Goal: Task Accomplishment & Management: Manage account settings

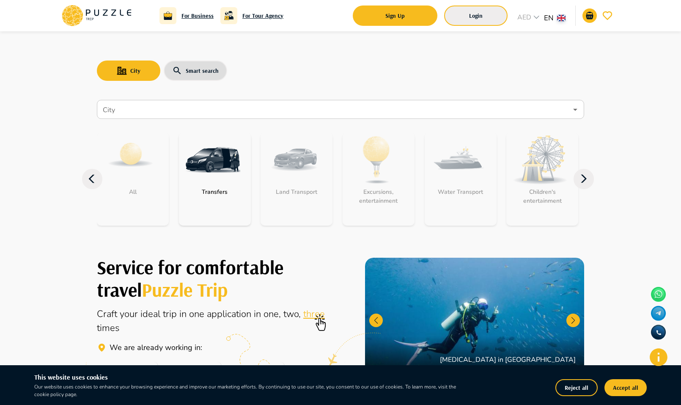
click at [485, 14] on button "Login" at bounding box center [475, 16] width 63 height 20
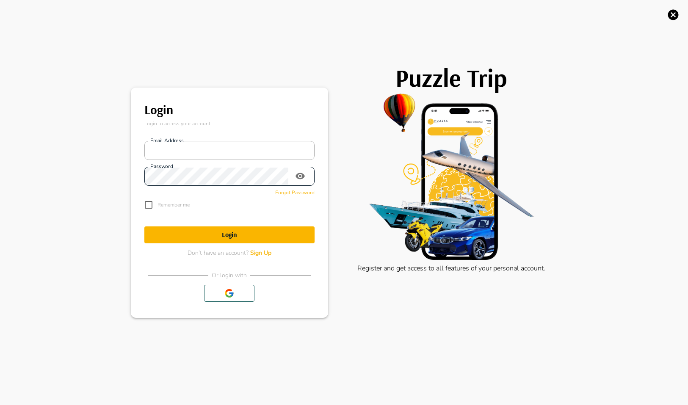
type input "**********"
click at [245, 234] on h1 "Login" at bounding box center [229, 235] width 170 height 8
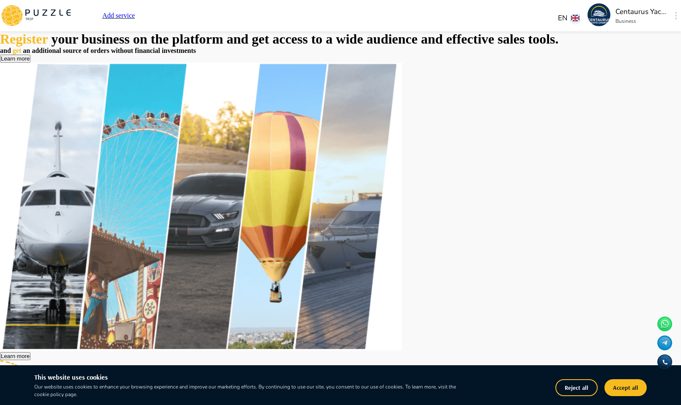
click at [588, 18] on img at bounding box center [599, 14] width 23 height 23
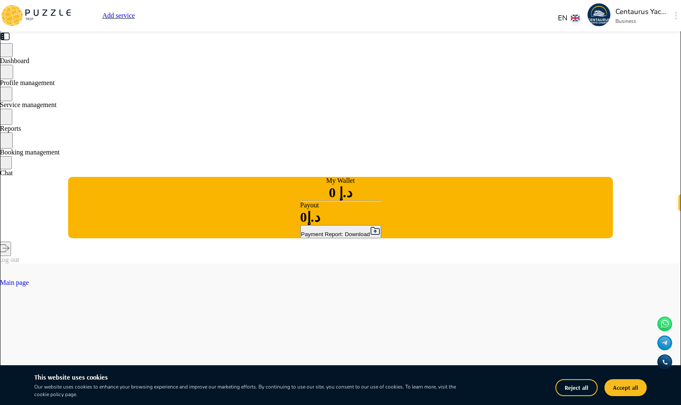
type textarea "*"
click at [57, 108] on span "Service management" at bounding box center [28, 104] width 57 height 7
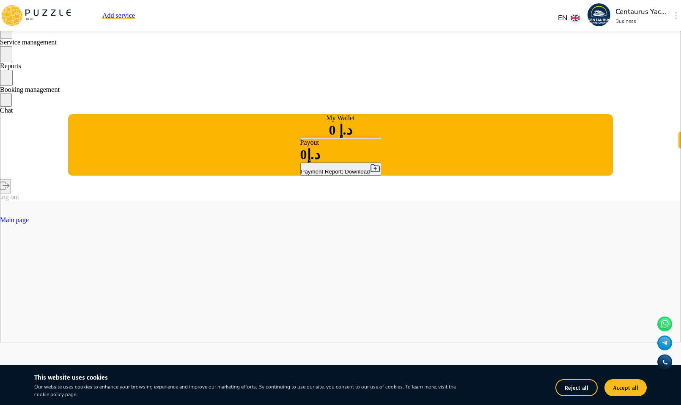
scroll to position [169, 0]
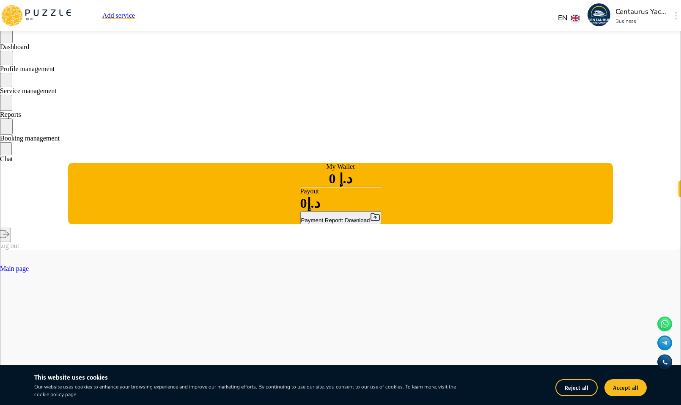
scroll to position [0, 0]
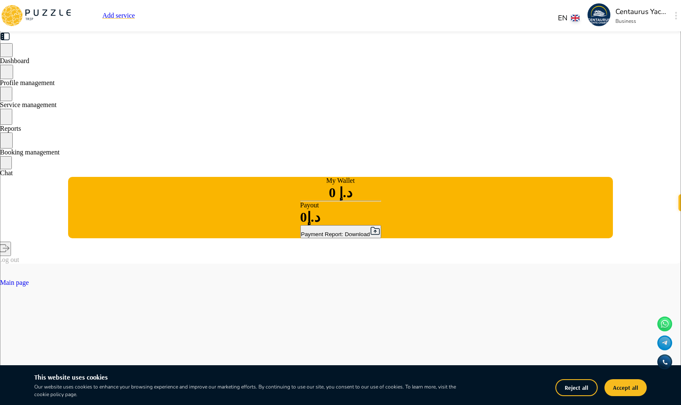
drag, startPoint x: 402, startPoint y: 160, endPoint x: 429, endPoint y: 220, distance: 66.5
type textarea "*"
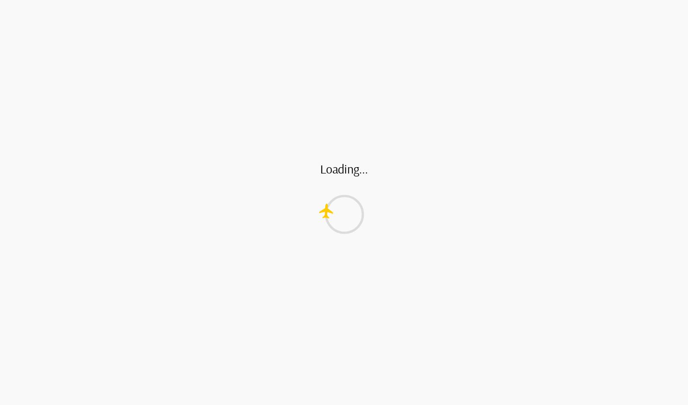
drag, startPoint x: 429, startPoint y: 220, endPoint x: 385, endPoint y: 202, distance: 47.6
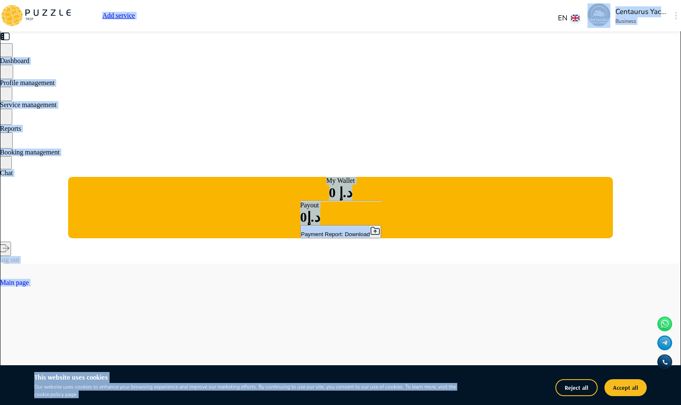
type textarea "*"
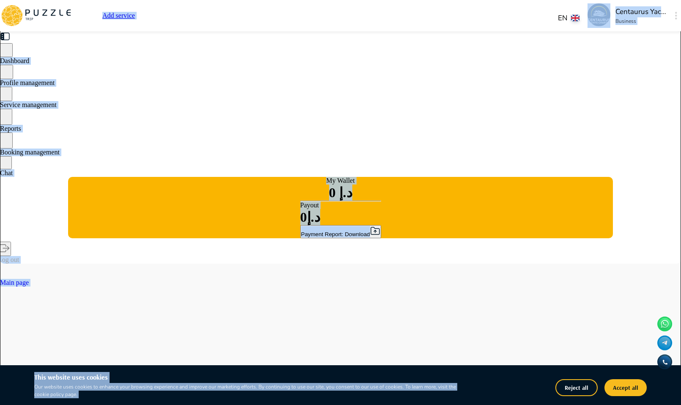
type textarea "*"
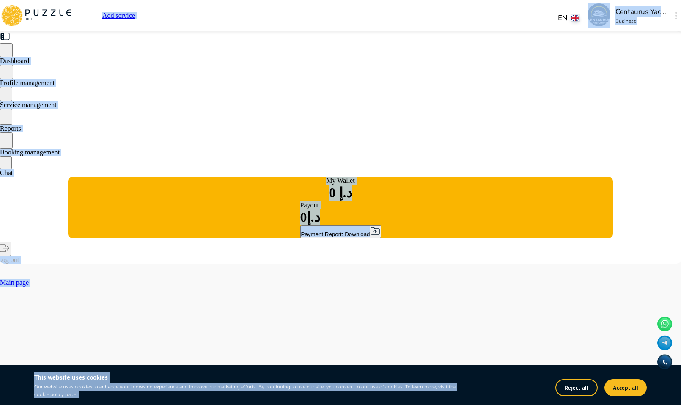
type textarea "*"
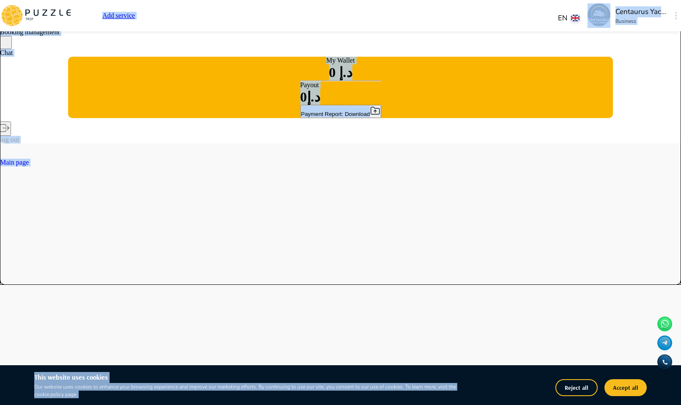
scroll to position [0, 0]
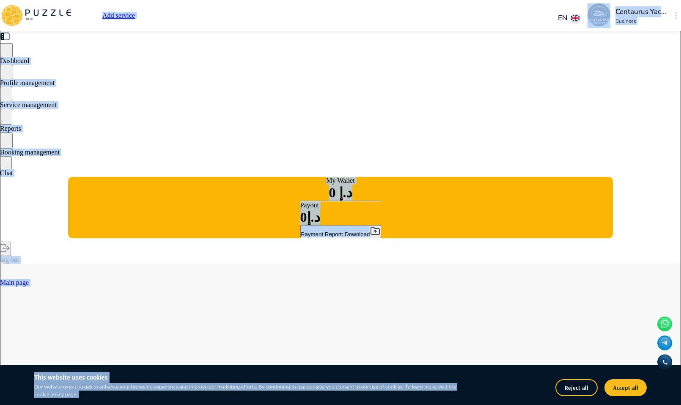
click at [29, 64] on span "Dashboard" at bounding box center [14, 60] width 29 height 7
click at [55, 86] on span "Profile management" at bounding box center [27, 82] width 55 height 7
type textarea "*"
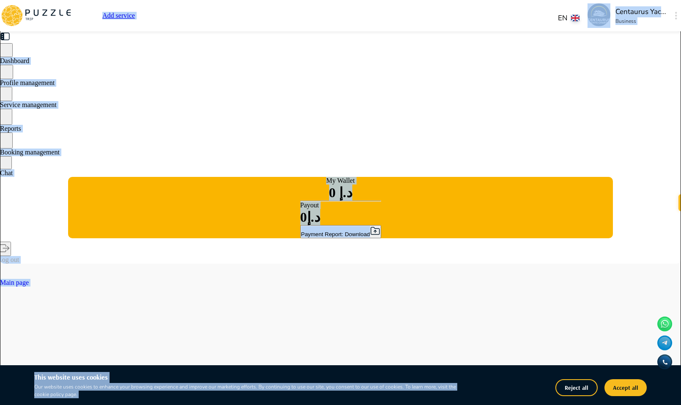
type textarea "*"
click at [57, 108] on span "Service management" at bounding box center [28, 104] width 57 height 7
click at [21, 132] on span "Reports" at bounding box center [10, 128] width 21 height 7
click at [60, 155] on span "Booking management" at bounding box center [30, 152] width 60 height 7
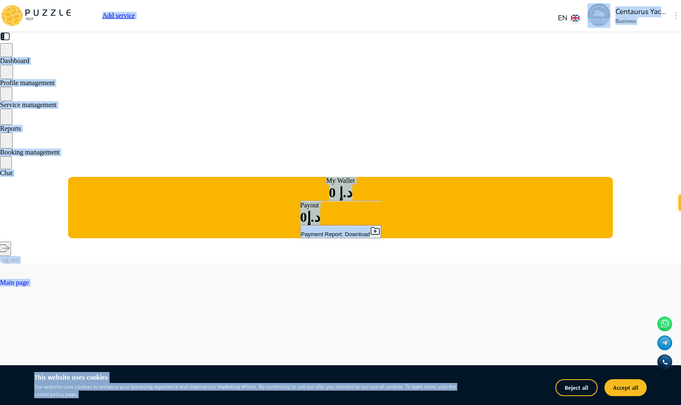
click at [57, 107] on span "Service management" at bounding box center [28, 104] width 57 height 7
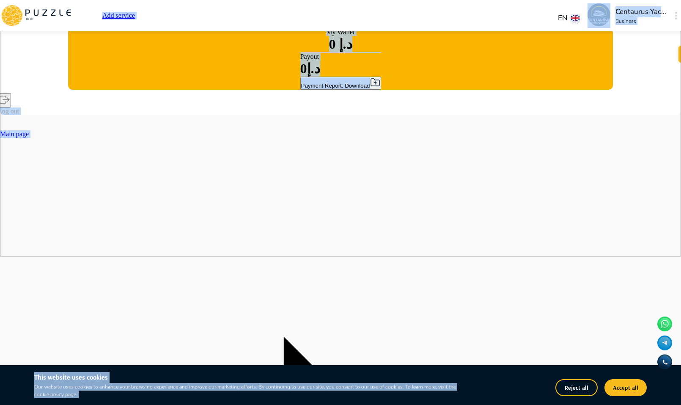
scroll to position [254, 0]
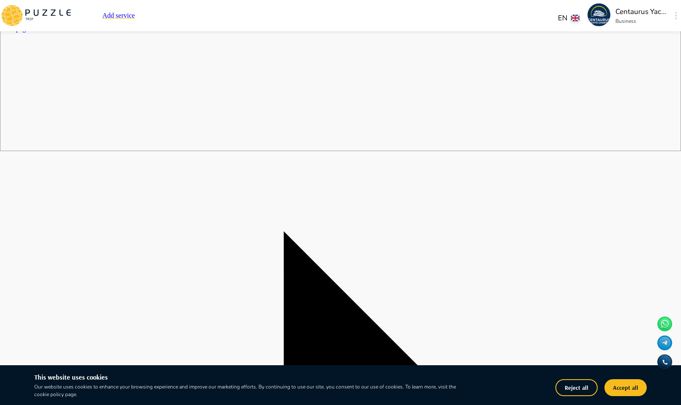
drag, startPoint x: 367, startPoint y: 184, endPoint x: 389, endPoint y: 231, distance: 51.7
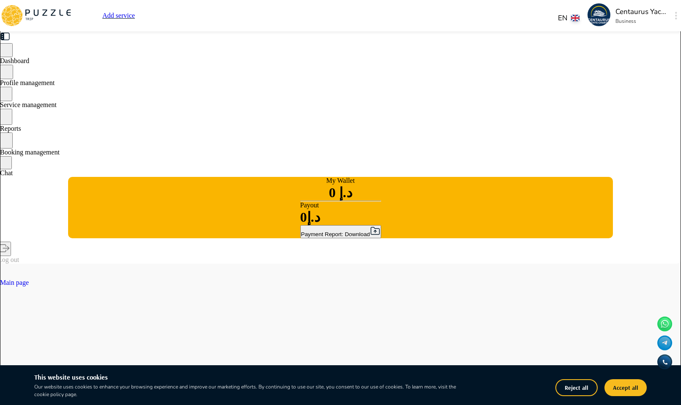
type textarea "*"
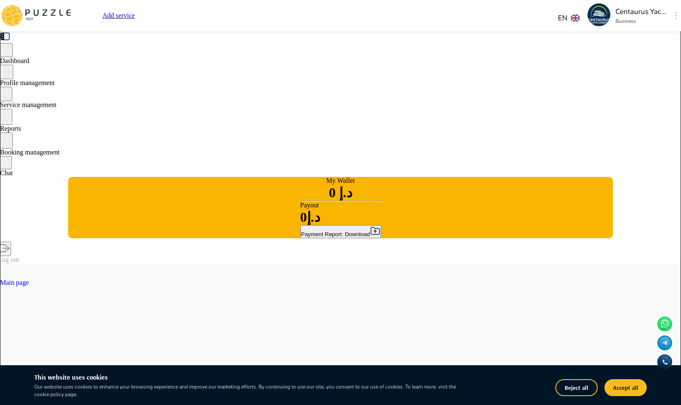
type textarea "*"
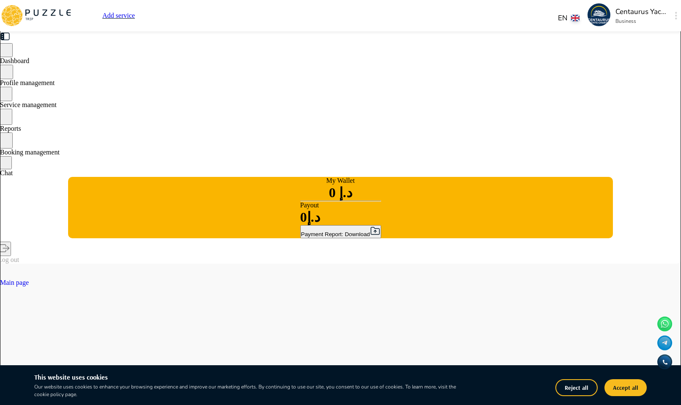
type textarea "*"
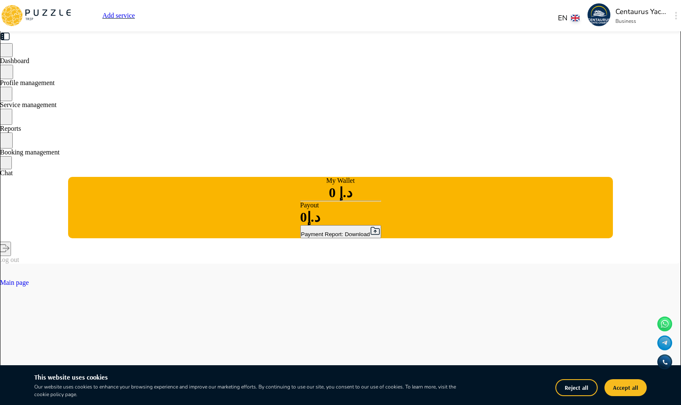
scroll to position [42, 0]
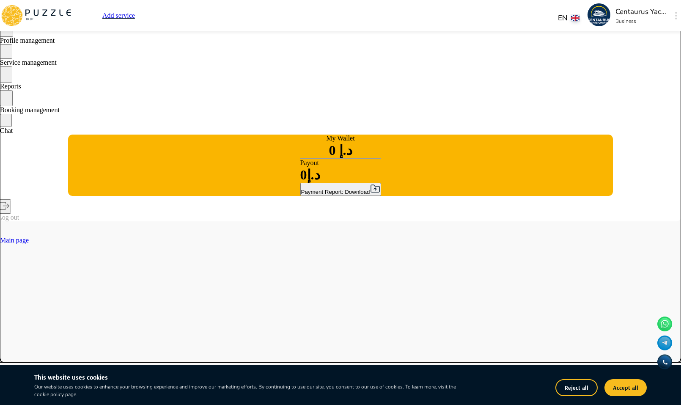
drag, startPoint x: 365, startPoint y: 256, endPoint x: 526, endPoint y: 257, distance: 161.2
type textarea "*"
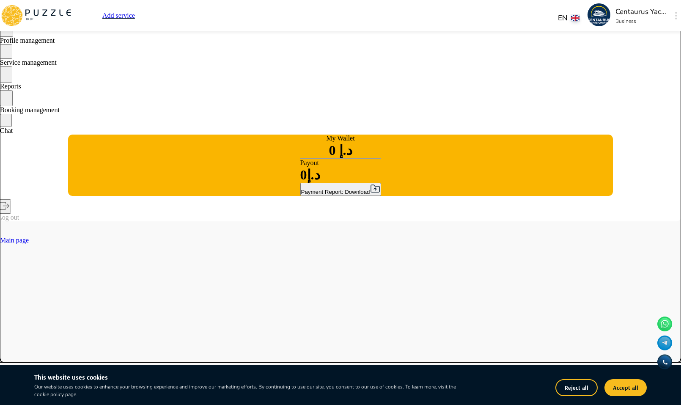
type textarea "*"
click at [21, 14] on icon at bounding box center [16, 17] width 8 height 7
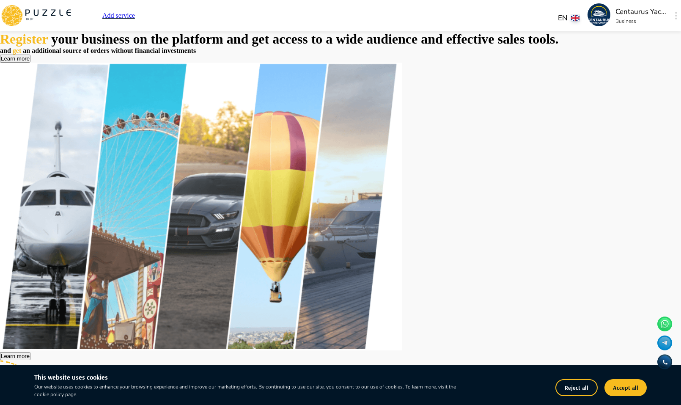
click at [72, 11] on icon at bounding box center [36, 16] width 72 height 22
click at [72, 16] on icon at bounding box center [36, 16] width 72 height 22
click at [135, 19] on p "Add service" at bounding box center [118, 16] width 33 height 8
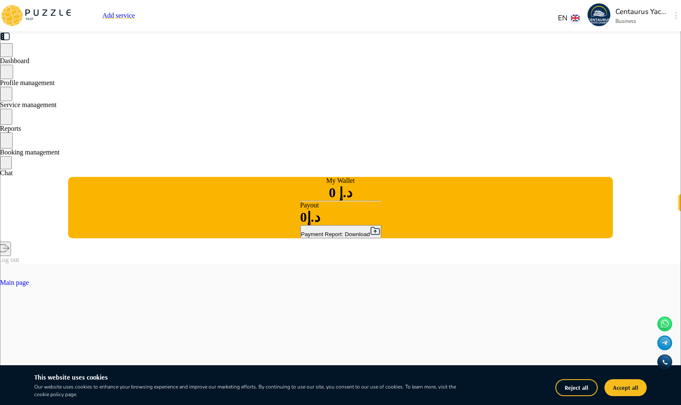
click at [584, 17] on div "Add service EN ** Centaurus Yachts Charter Business" at bounding box center [340, 15] width 681 height 31
click at [673, 17] on button "button" at bounding box center [676, 16] width 6 height 12
click at [19, 15] on icon at bounding box center [14, 12] width 9 height 6
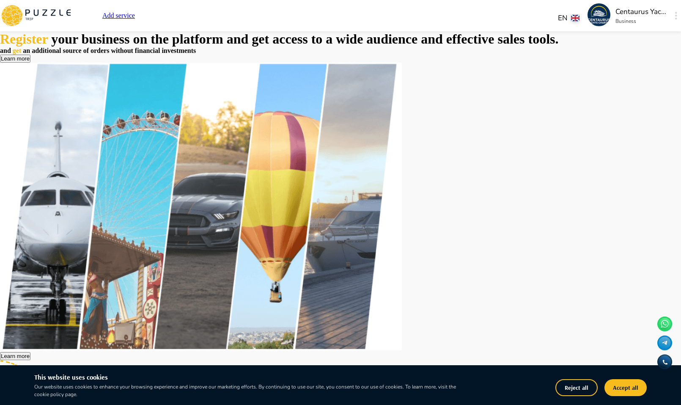
click at [30, 63] on button "Learn more" at bounding box center [15, 59] width 30 height 8
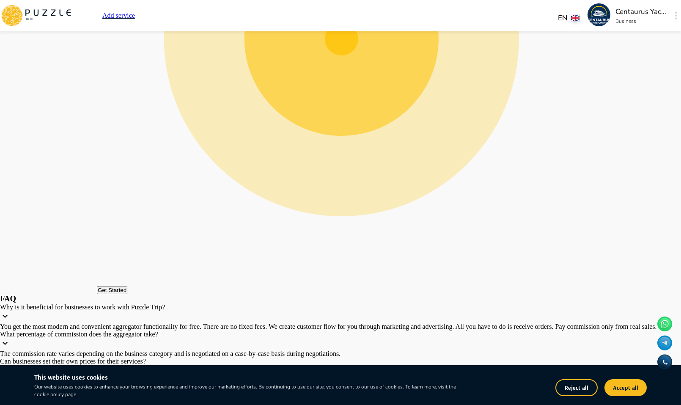
scroll to position [1526, 0]
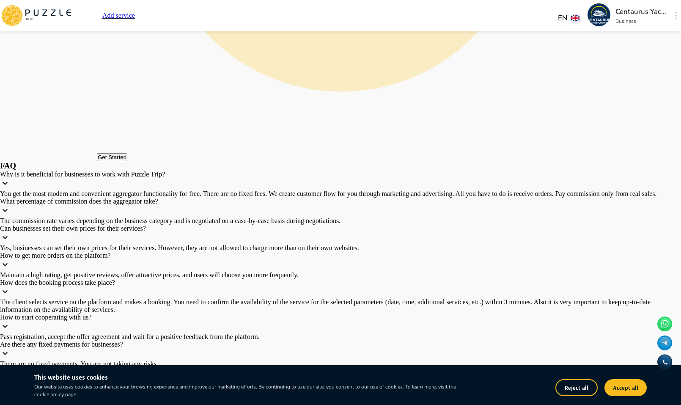
click at [127, 161] on button "Get Started" at bounding box center [112, 157] width 30 height 8
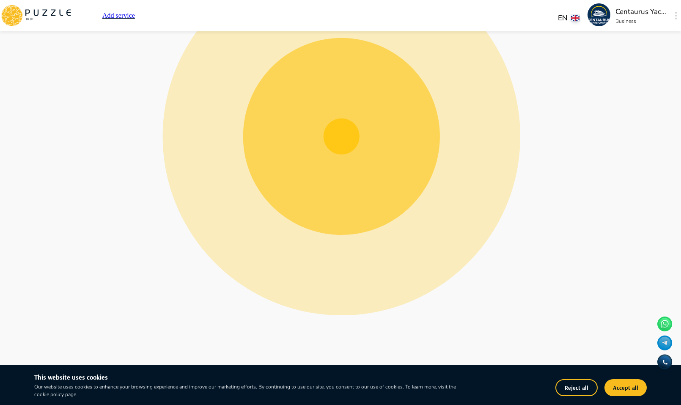
scroll to position [1291, 0]
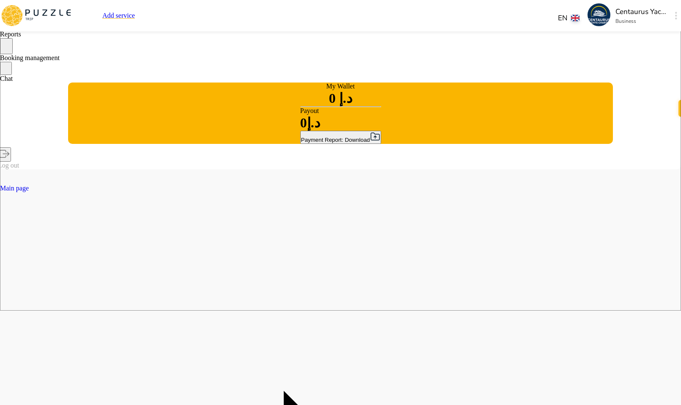
scroll to position [169, 0]
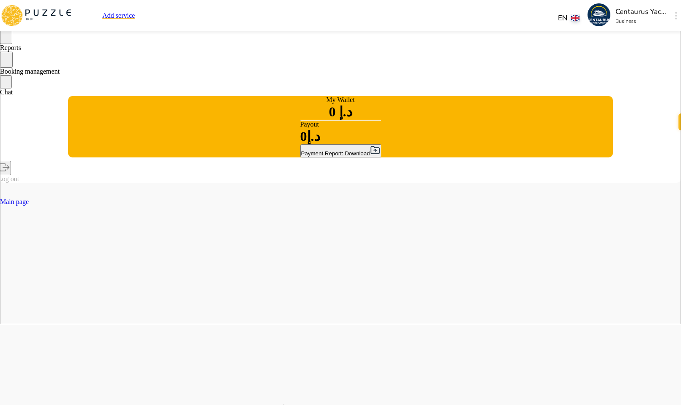
scroll to position [42, 0]
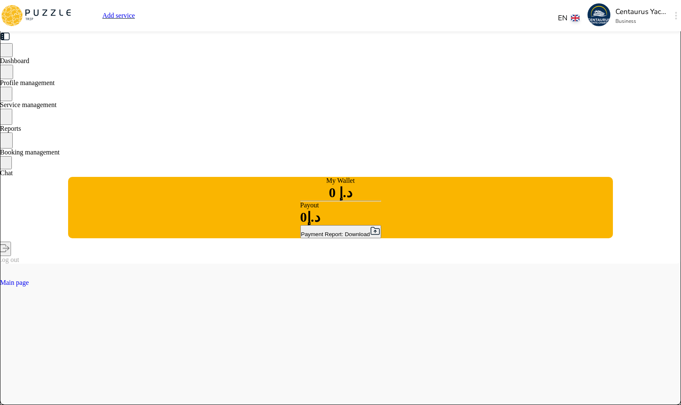
type textarea "*"
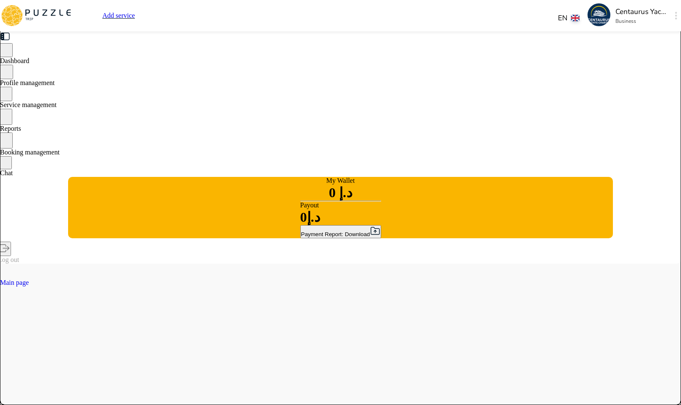
type textarea "*"
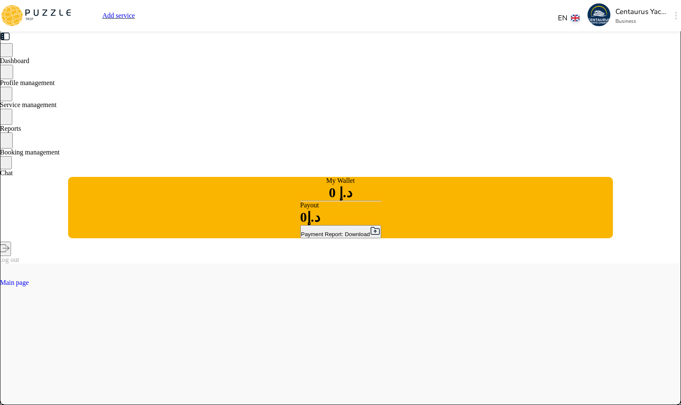
type textarea "*"
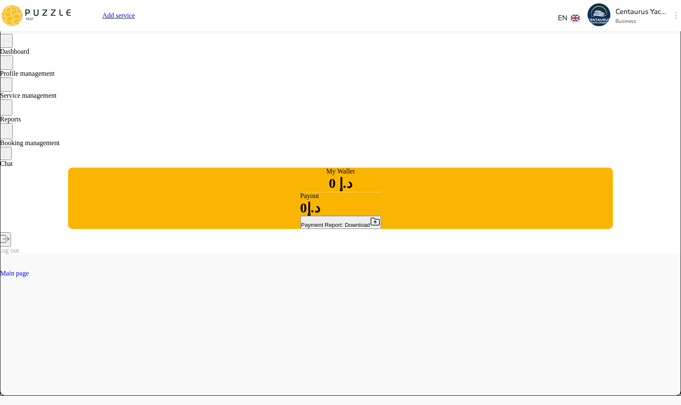
scroll to position [0, 0]
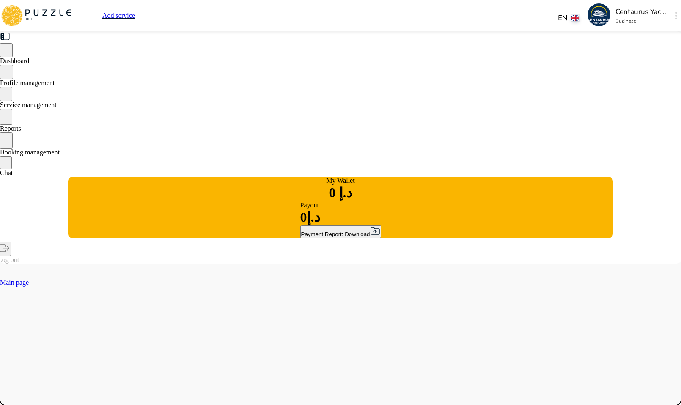
click at [300, 225] on div "Payout د.إ0" at bounding box center [340, 213] width 81 height 24
click at [301, 237] on font "Payment Report: Download" at bounding box center [335, 234] width 69 height 6
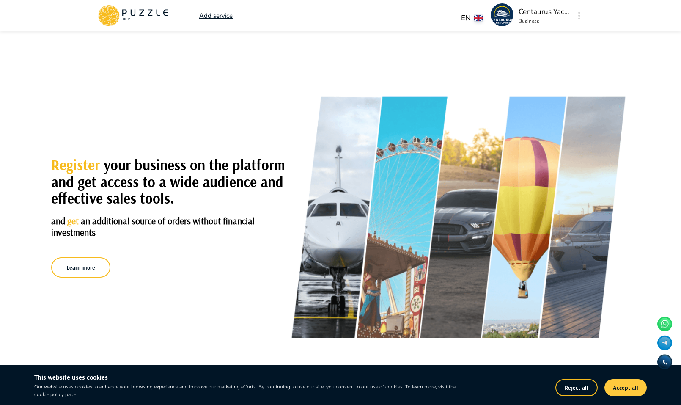
click at [634, 385] on button "Accept all" at bounding box center [626, 387] width 42 height 17
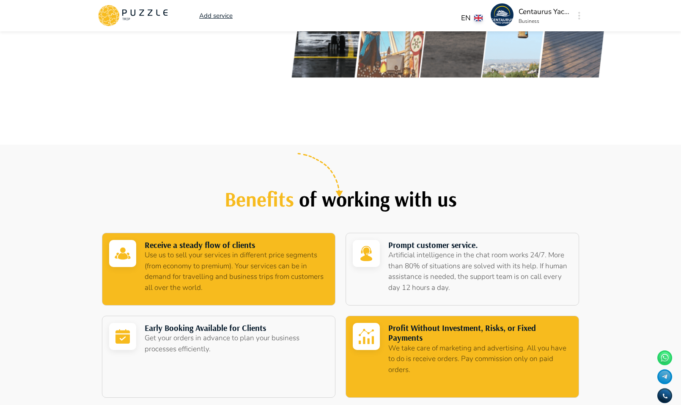
scroll to position [339, 0]
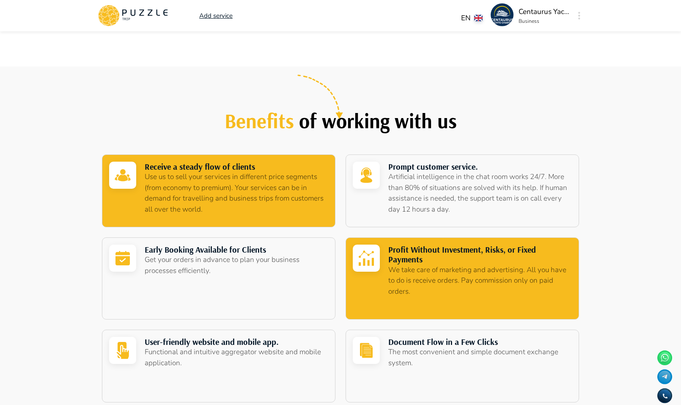
click at [279, 187] on p "Use us to sell your services in different price segments (from economy to premi…" at bounding box center [236, 192] width 182 height 43
click at [428, 289] on p "We take care of marketing and advertising. All you have to do is receive orders…" at bounding box center [479, 280] width 182 height 33
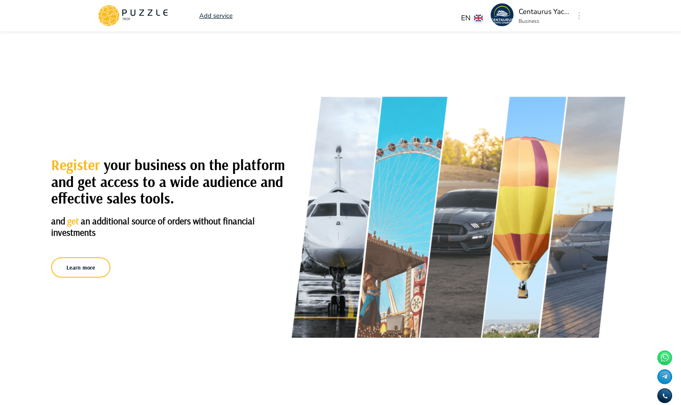
click at [507, 17] on img at bounding box center [502, 14] width 23 height 23
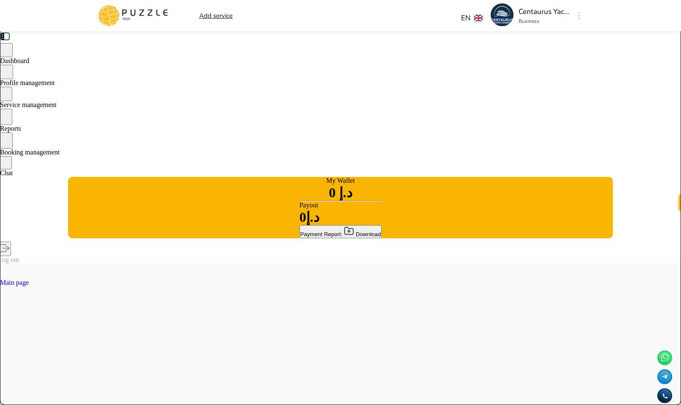
click at [507, 17] on img at bounding box center [502, 14] width 23 height 23
type textarea "*"
click at [576, 14] on div at bounding box center [580, 15] width 10 height 15
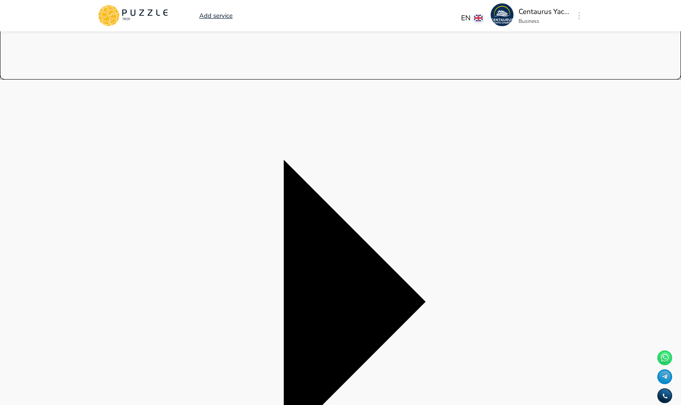
scroll to position [409, 0]
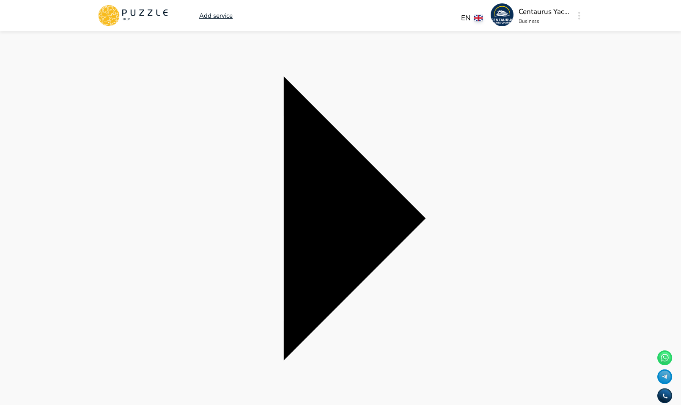
drag, startPoint x: 105, startPoint y: 255, endPoint x: 127, endPoint y: 255, distance: 22.9
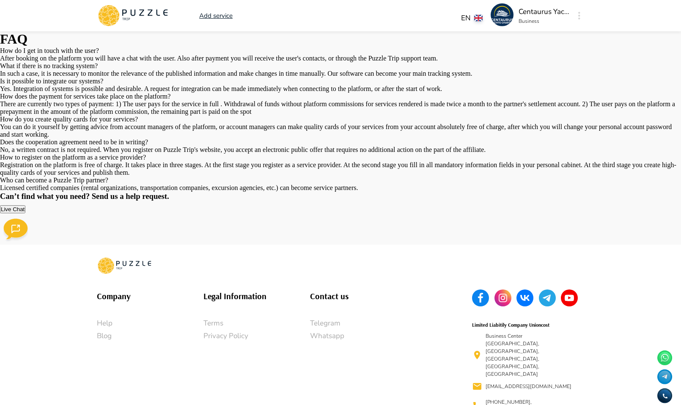
click at [116, 18] on icon at bounding box center [113, 17] width 8 height 7
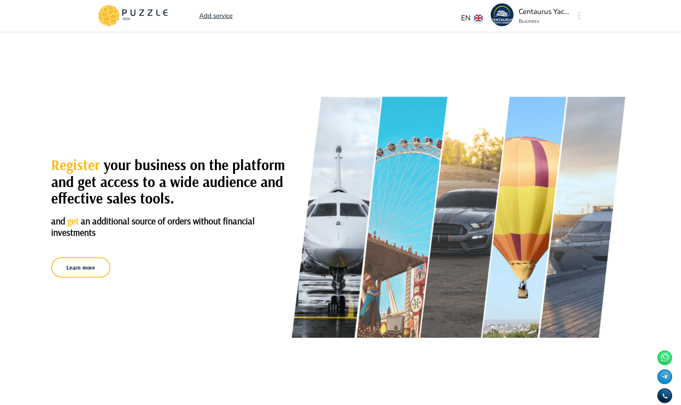
click at [220, 17] on p "Add service" at bounding box center [215, 16] width 33 height 10
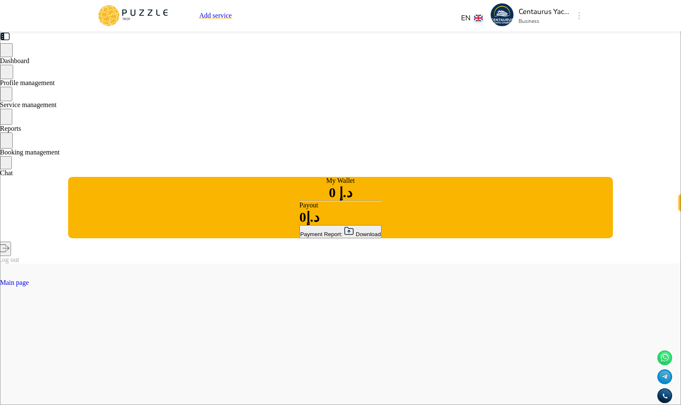
scroll to position [0, 93]
drag, startPoint x: 461, startPoint y: 226, endPoint x: 509, endPoint y: 229, distance: 47.5
type textarea "*"
